Goal: Check status: Check status

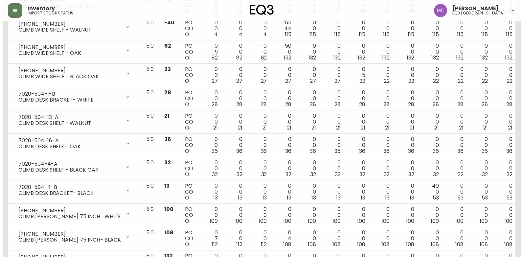
scroll to position [321, 0]
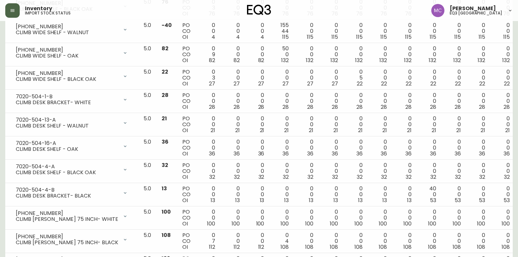
click at [11, 9] on icon "button" at bounding box center [13, 10] width 4 height 3
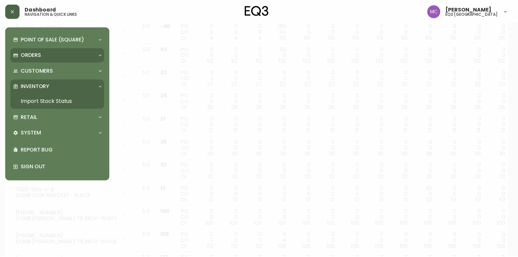
scroll to position [321, 0]
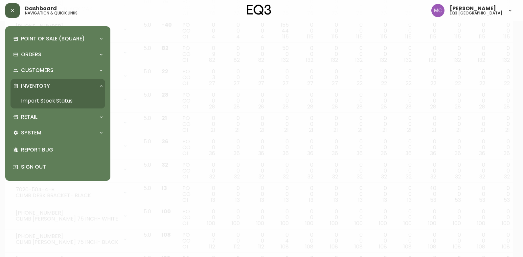
click at [44, 97] on link "Import Stock Status" at bounding box center [58, 100] width 95 height 15
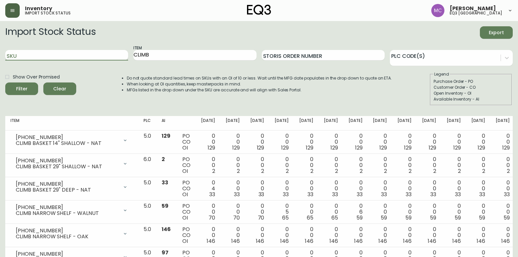
click at [70, 53] on input "SKU" at bounding box center [66, 55] width 123 height 11
paste input "[PHONE_NUMBER]"
type input "[PHONE_NUMBER]"
click at [5, 82] on button "Filter" at bounding box center [21, 88] width 33 height 12
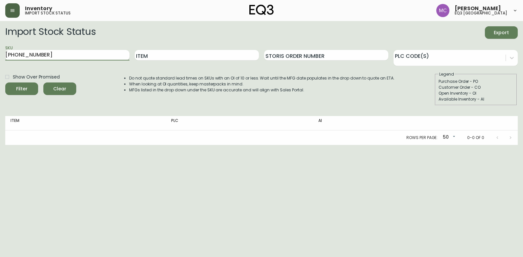
click at [49, 55] on input "[PHONE_NUMBER]" at bounding box center [67, 55] width 124 height 11
click at [5, 82] on button "Filter" at bounding box center [21, 88] width 33 height 12
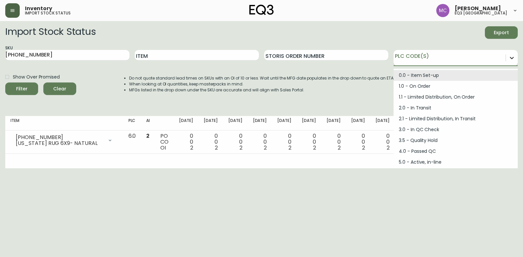
click at [515, 59] on div at bounding box center [512, 58] width 12 height 12
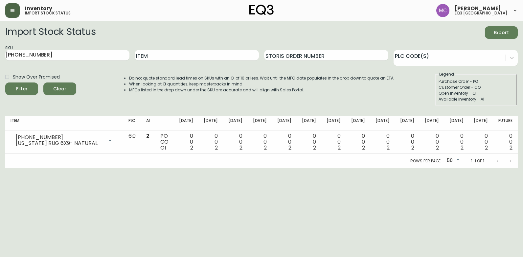
click at [303, 103] on div "Do not quote standard lead times on SKUs with an OI of 10 or less. Wait until t…" at bounding box center [255, 88] width 278 height 34
drag, startPoint x: 66, startPoint y: 54, endPoint x: 0, endPoint y: 77, distance: 70.1
click at [0, 78] on html "Inventory import stock status [PERSON_NAME] eq3 [GEOGRAPHIC_DATA] Import Stock …" at bounding box center [261, 84] width 523 height 168
type input "ember"
click at [5, 82] on button "Filter" at bounding box center [21, 88] width 33 height 12
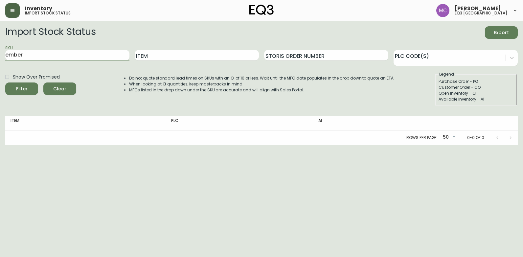
drag, startPoint x: 18, startPoint y: 53, endPoint x: -1, endPoint y: 54, distance: 19.1
click at [0, 54] on html "Inventory import stock status [PERSON_NAME] eq3 [GEOGRAPHIC_DATA] Import Stock …" at bounding box center [261, 72] width 523 height 145
click at [184, 53] on input "Item" at bounding box center [197, 55] width 124 height 11
type input "ember"
click at [5, 82] on button "Filter" at bounding box center [21, 88] width 33 height 12
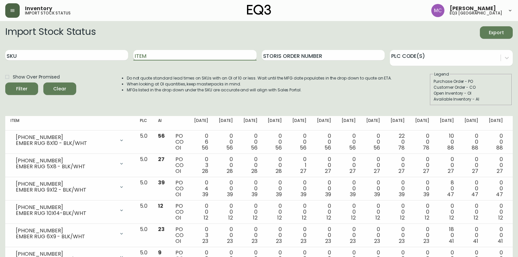
click at [156, 58] on input "Item" at bounding box center [194, 55] width 123 height 11
click at [5, 82] on button "Filter" at bounding box center [21, 88] width 33 height 12
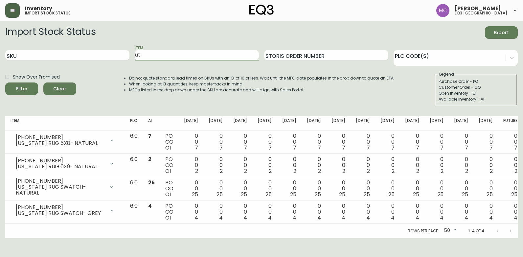
type input "u"
paste input "[PHONE_NUMBER]"
click at [5, 82] on button "Filter" at bounding box center [21, 88] width 33 height 12
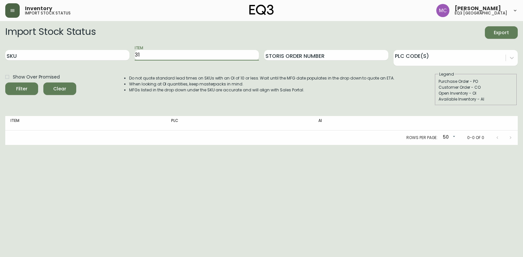
type input "3"
click at [5, 82] on button "Filter" at bounding box center [21, 88] width 33 height 12
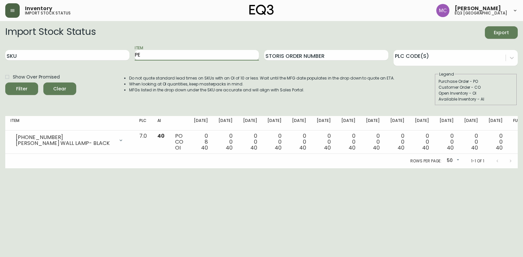
type input "P"
